Goal: Transaction & Acquisition: Purchase product/service

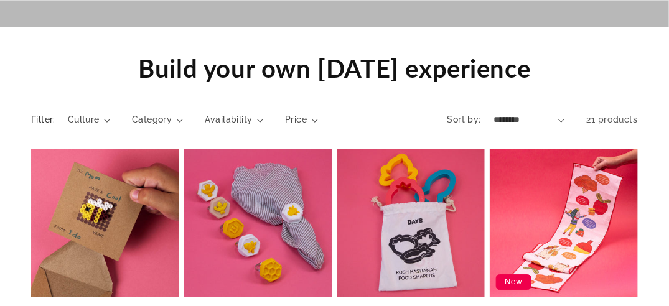
scroll to position [1244, 0]
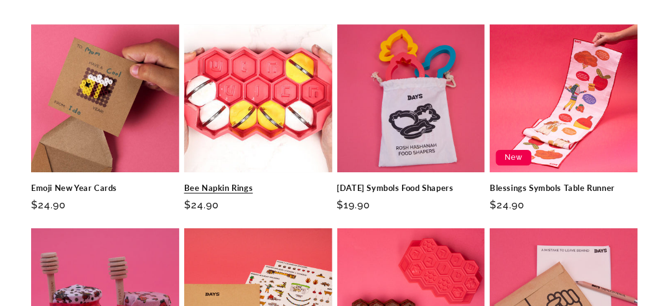
click at [220, 183] on link "Bee Napkin Rings" at bounding box center [258, 188] width 148 height 11
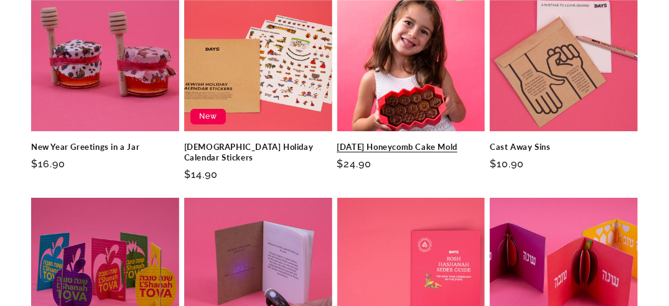
scroll to position [1493, 0]
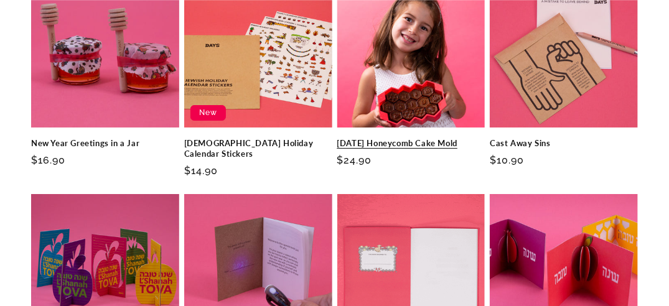
click at [411, 138] on link "[DATE] Honeycomb Cake Mold" at bounding box center [411, 143] width 148 height 11
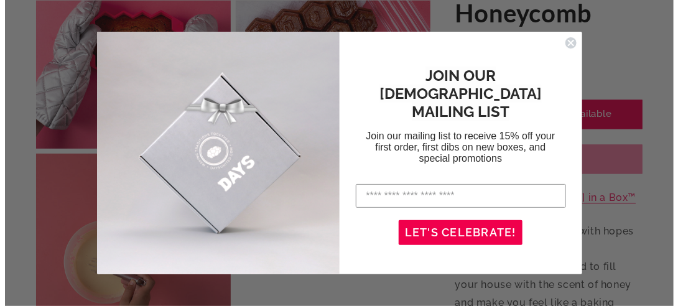
scroll to position [755, 0]
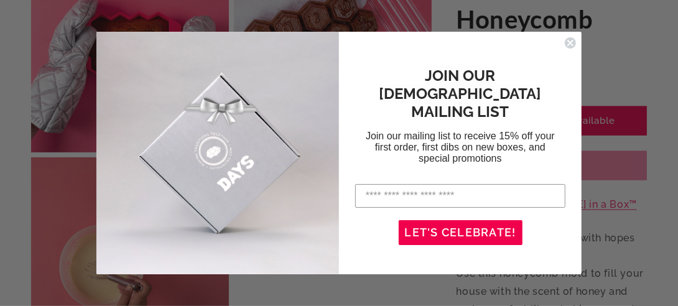
drag, startPoint x: 27, startPoint y: 92, endPoint x: 530, endPoint y: 159, distance: 507.1
click at [533, 174] on body "Skip to content Thanks for your interest, we are currently not accepting new or…" at bounding box center [339, 163] width 678 height 1836
click at [565, 40] on circle "Close dialog" at bounding box center [571, 43] width 12 height 12
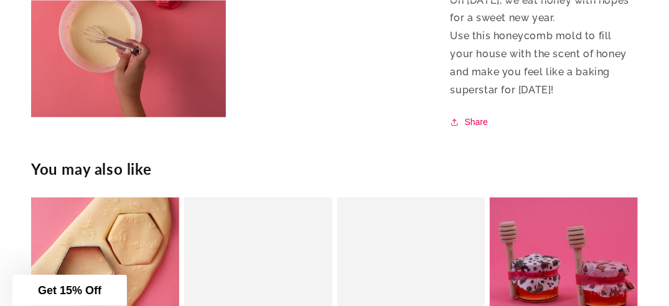
scroll to position [995, 0]
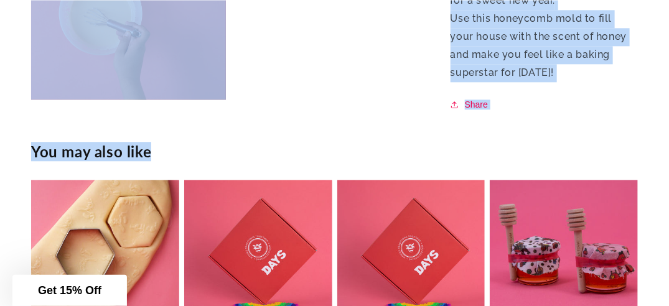
drag, startPoint x: 30, startPoint y: 94, endPoint x: 542, endPoint y: 151, distance: 515.0
copy main "Open media 1 in modal Open media 2 in modal Open media 3 in modal Open media 4 …"
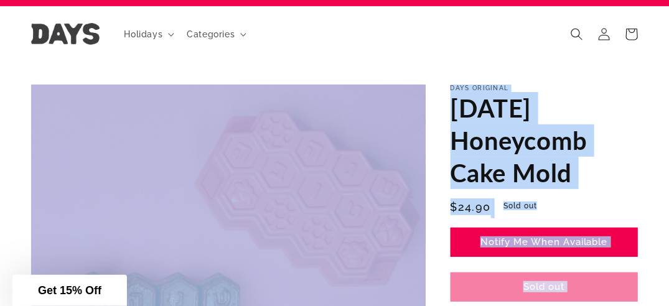
scroll to position [0, 0]
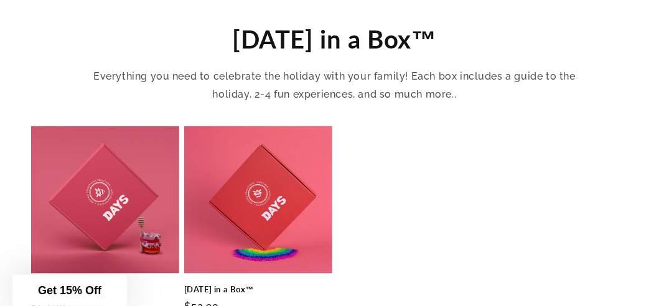
scroll to position [560, 0]
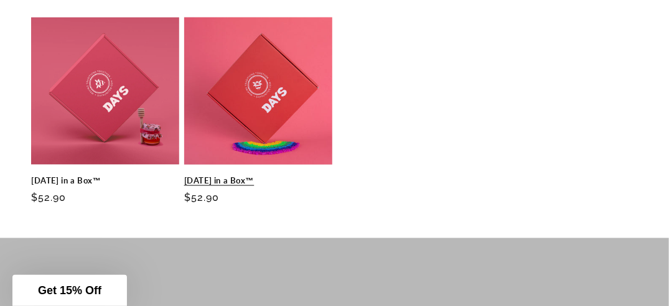
click at [264, 175] on link "[DATE] in a Box™" at bounding box center [258, 180] width 148 height 11
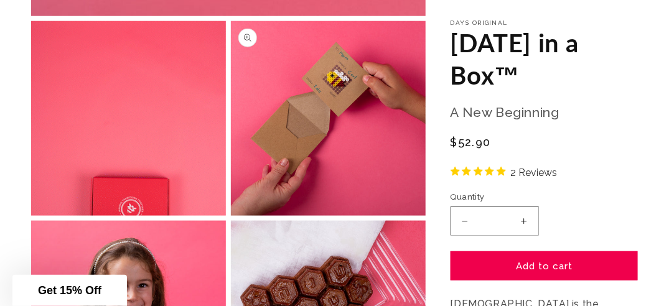
scroll to position [498, 0]
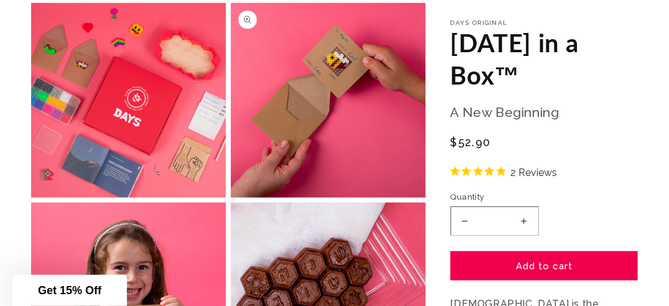
drag, startPoint x: 41, startPoint y: 17, endPoint x: 258, endPoint y: 91, distance: 229.6
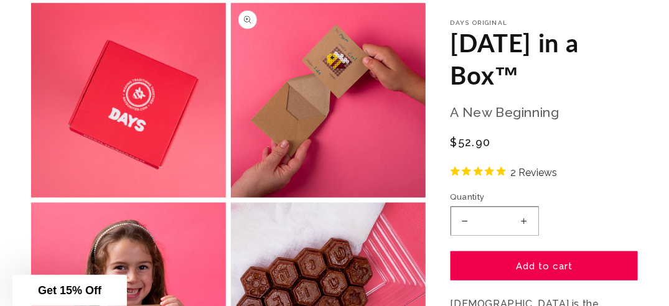
click at [258, 91] on ul "Open media 1 in modal Open media 2 in modal Open media 3 in modal Open media 4 …" at bounding box center [228, 200] width 394 height 1192
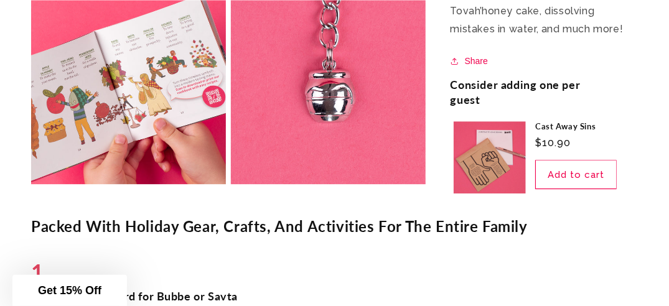
scroll to position [1120, 0]
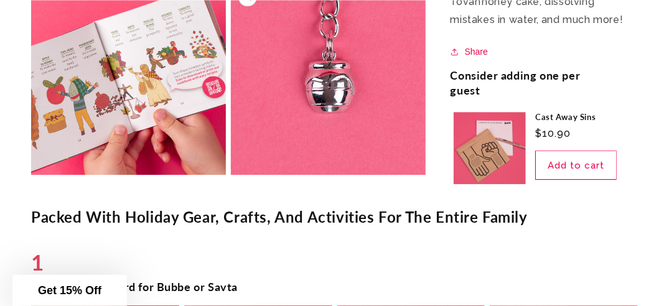
drag, startPoint x: 22, startPoint y: 5, endPoint x: 264, endPoint y: 151, distance: 282.4
drag, startPoint x: 28, startPoint y: 80, endPoint x: 447, endPoint y: 266, distance: 458.1
drag, startPoint x: 447, startPoint y: 266, endPoint x: 406, endPoint y: 213, distance: 66.9
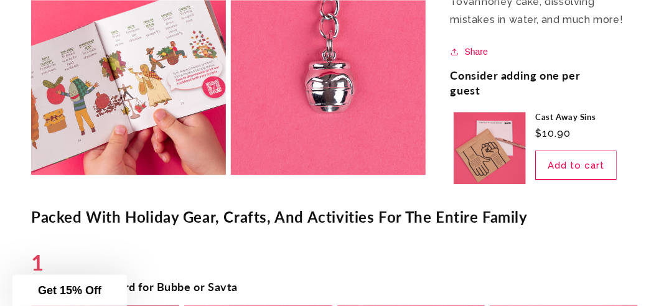
copy main "Lore ipsum 4 do sitam Cons adipi 2 el seddo Eius tempo 2 in utlab Etdo magna 5 …"
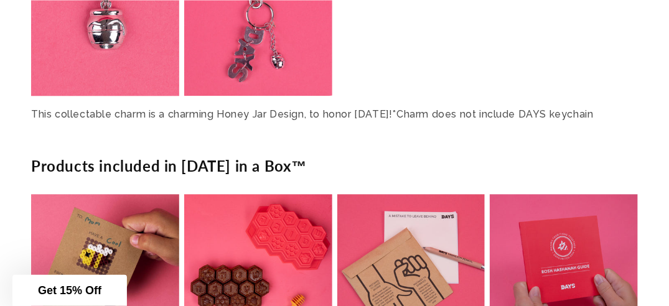
scroll to position [2737, 0]
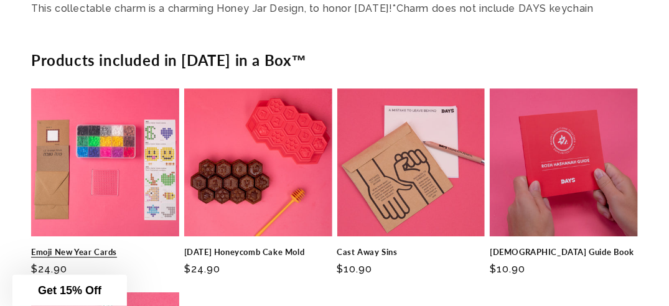
click at [116, 247] on link "Emoji New Year Cards" at bounding box center [105, 252] width 148 height 11
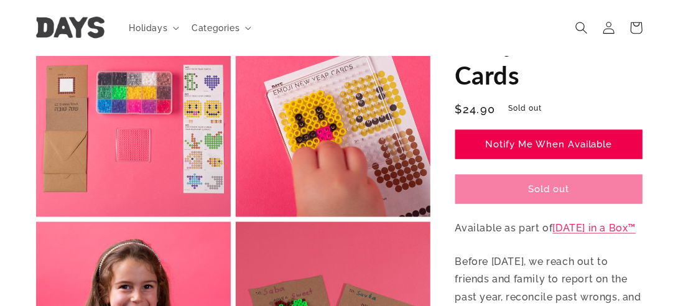
scroll to position [435, 0]
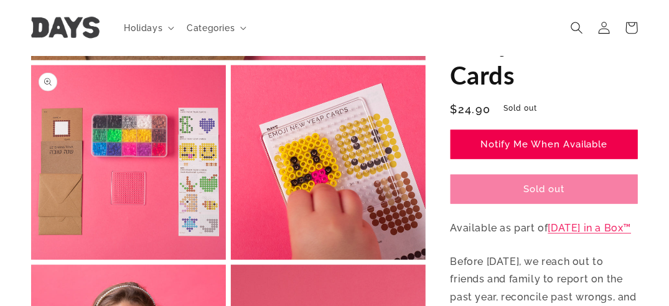
click at [31, 260] on button "Open media 2 in modal" at bounding box center [31, 260] width 0 height 0
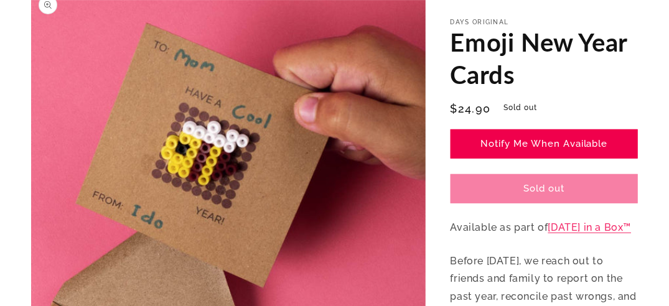
scroll to position [187, 0]
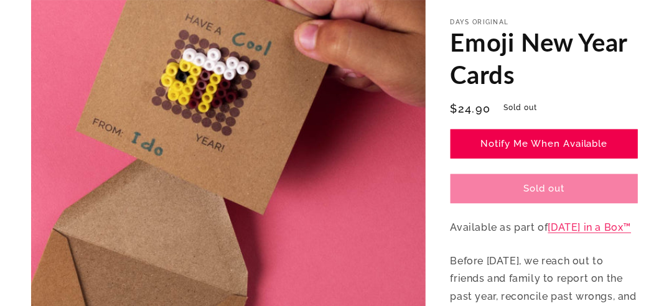
drag, startPoint x: 455, startPoint y: 41, endPoint x: 538, endPoint y: 116, distance: 111.8
click at [538, 116] on div "Days Original Emoji New Year Cards Emoji New Year Cards Regular price $24.90 Re…" at bounding box center [543, 213] width 187 height 389
drag, startPoint x: 538, startPoint y: 116, endPoint x: 471, endPoint y: 51, distance: 93.2
copy div "Emoji New Year Cards Emoji New Year Cards Regular price $24.90 Regular price Sa…"
